Goal: Task Accomplishment & Management: Use online tool/utility

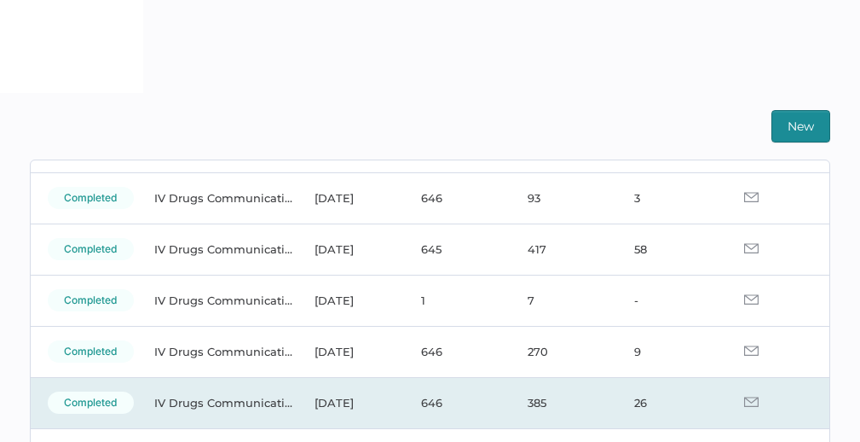
scroll to position [104, 0]
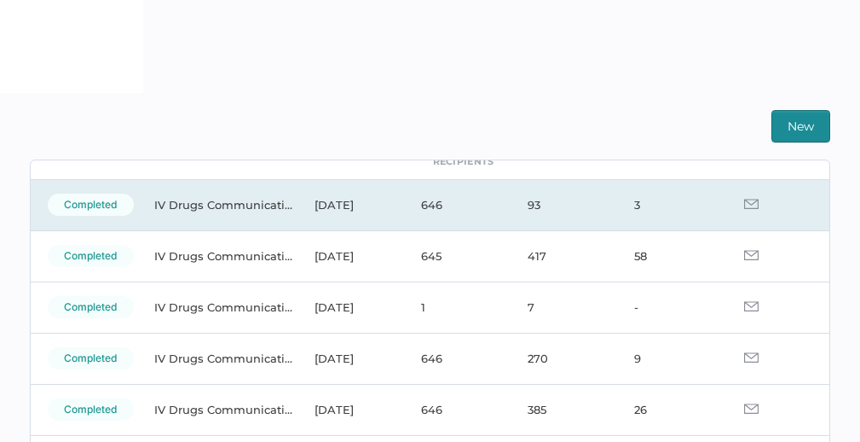
click at [744, 205] on img at bounding box center [751, 204] width 14 height 10
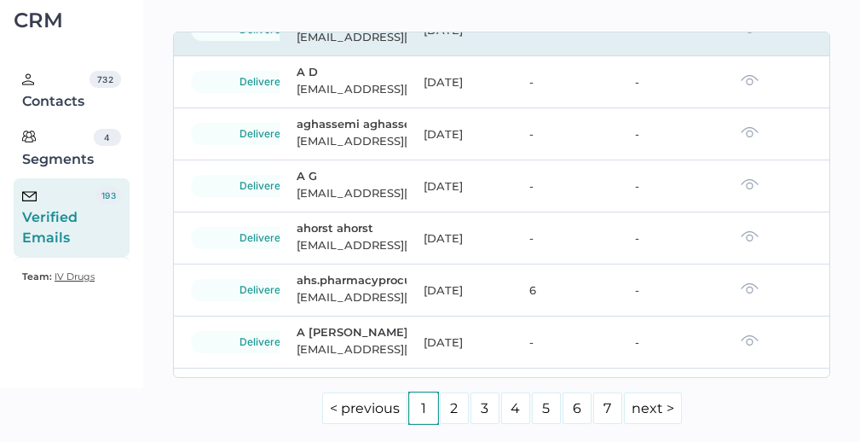
scroll to position [236, 0]
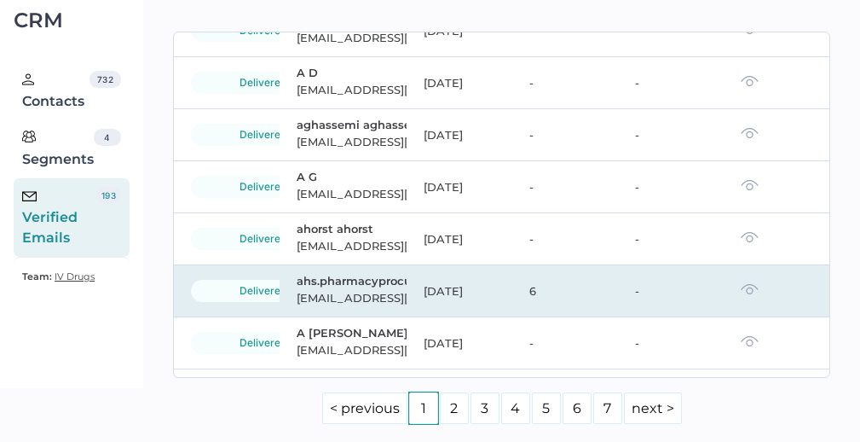
click at [741, 291] on img at bounding box center [750, 289] width 18 height 12
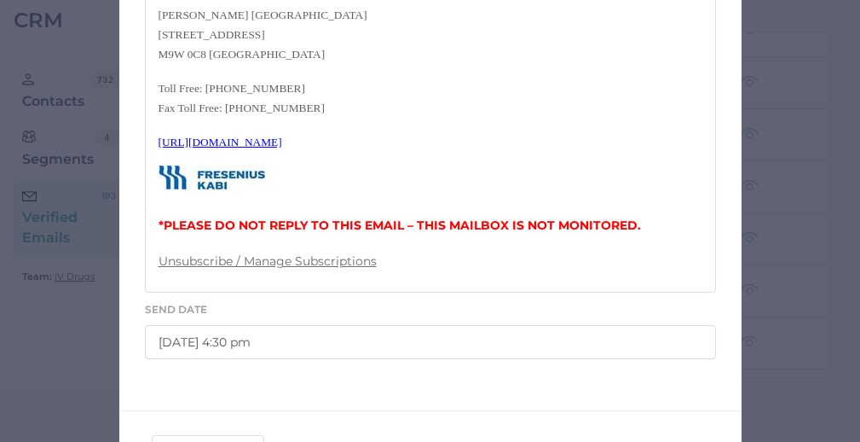
scroll to position [786, 0]
